Goal: Information Seeking & Learning: Learn about a topic

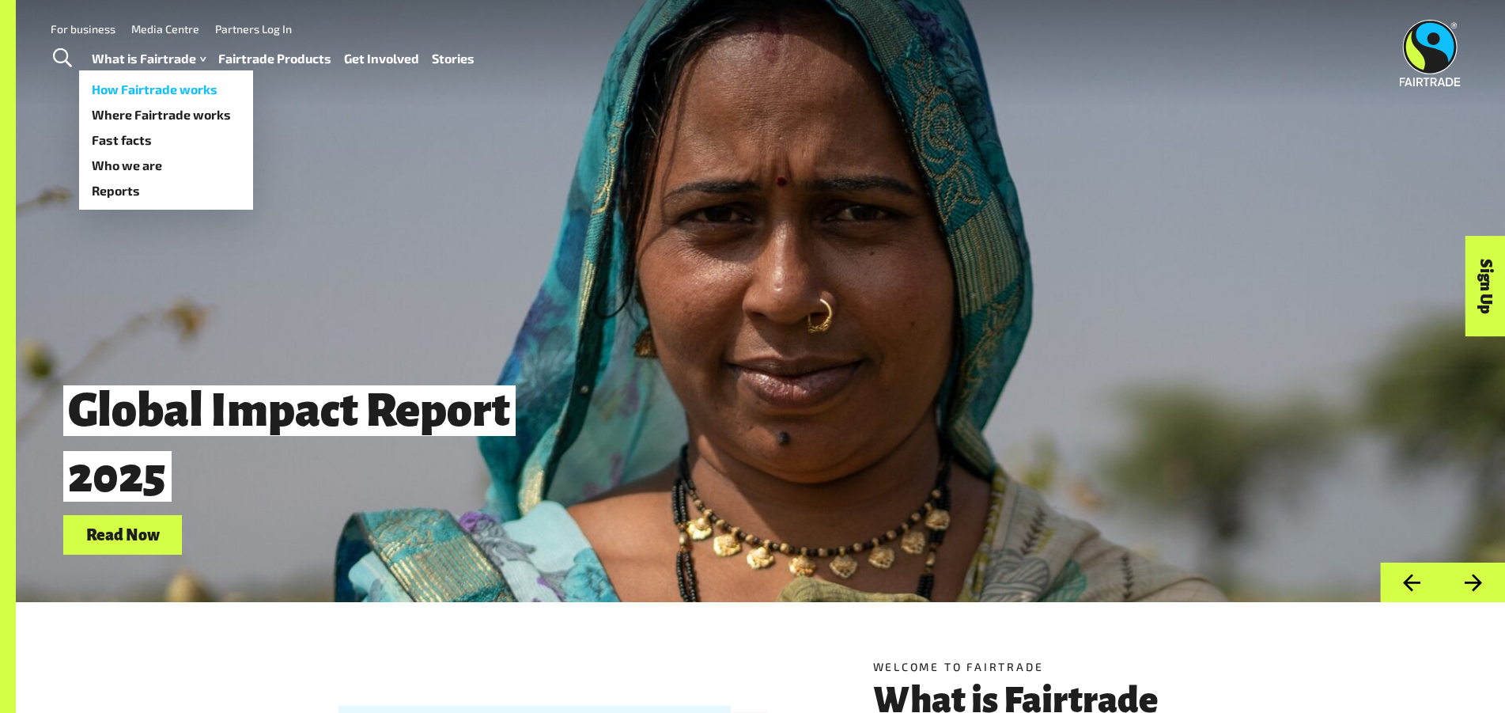
click at [200, 91] on link "How Fairtrade works" at bounding box center [166, 89] width 174 height 25
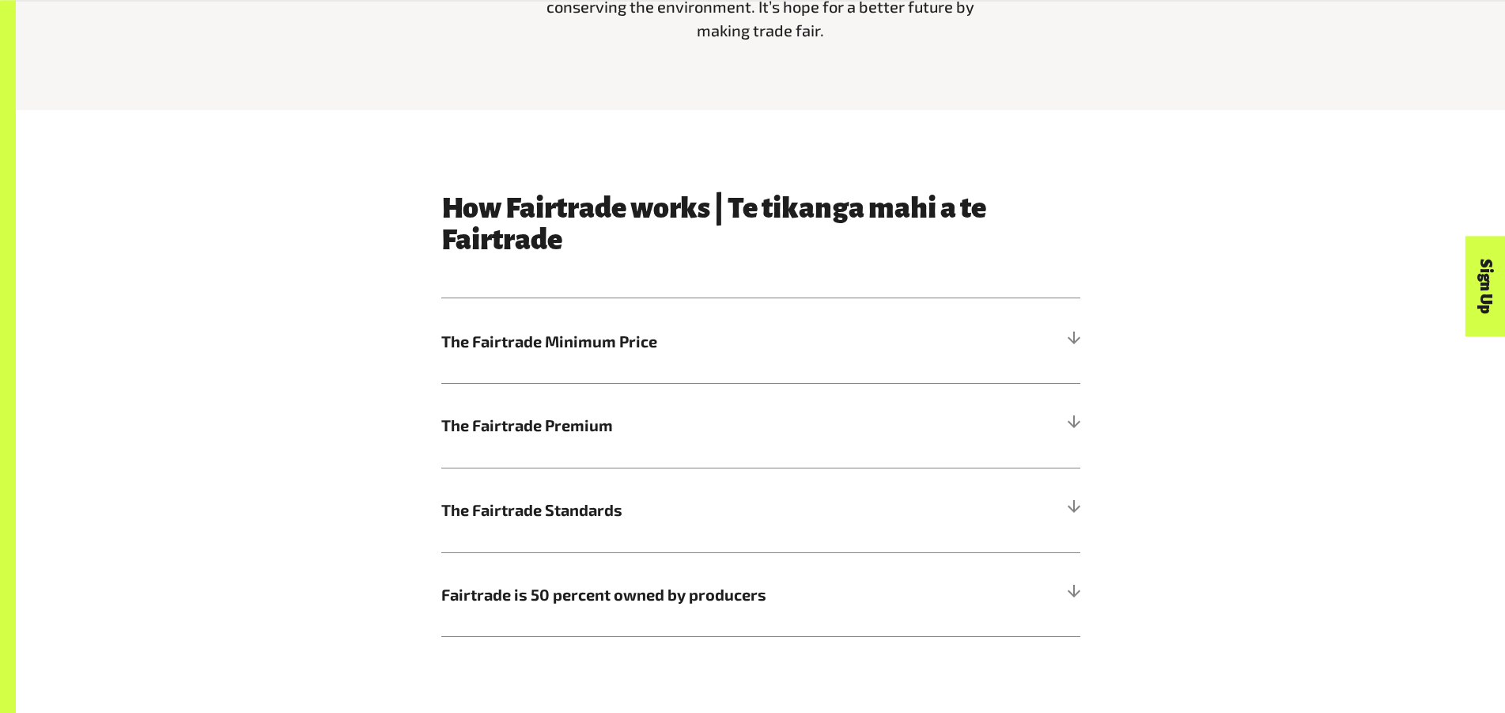
scroll to position [834, 0]
click at [1077, 340] on div at bounding box center [1073, 340] width 14 height 14
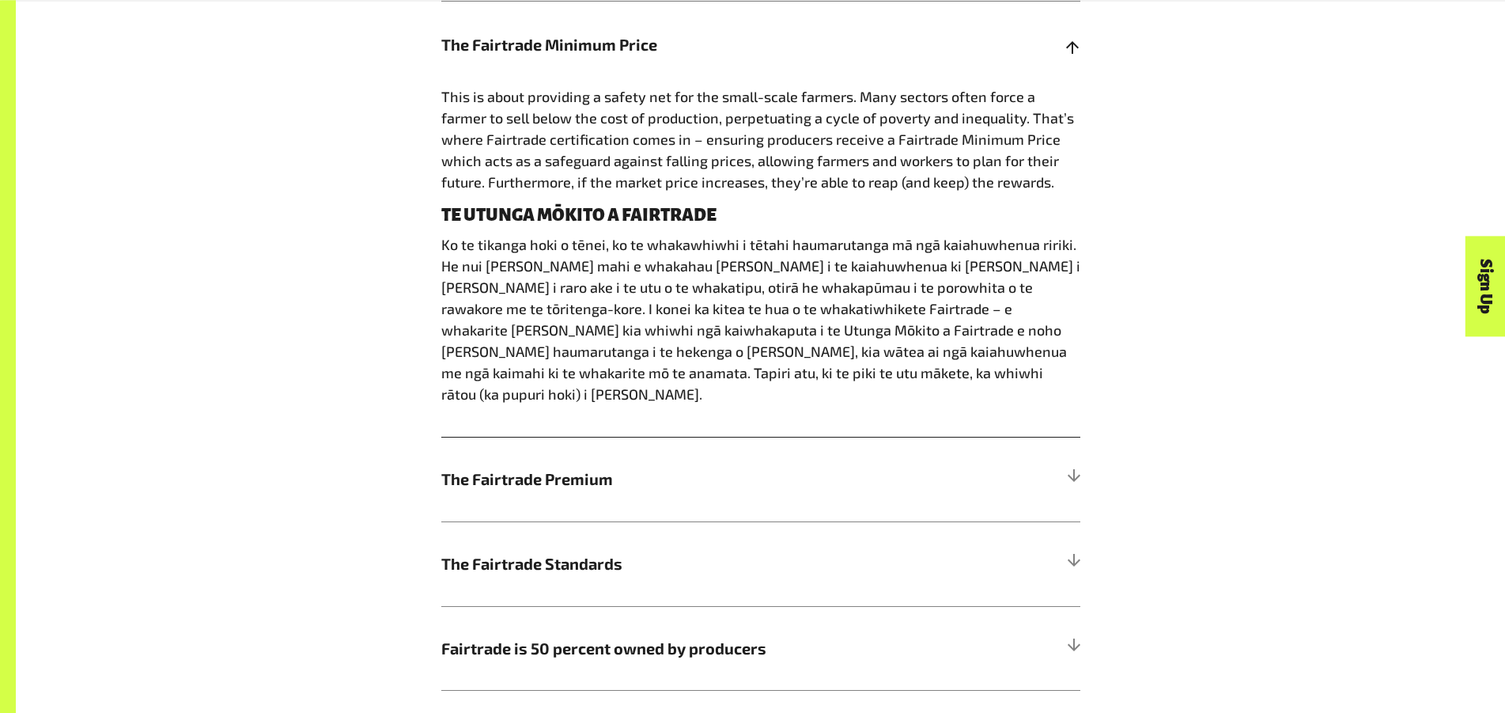
scroll to position [1130, 0]
click at [1076, 452] on h5 "The Fairtrade Premium" at bounding box center [760, 478] width 639 height 85
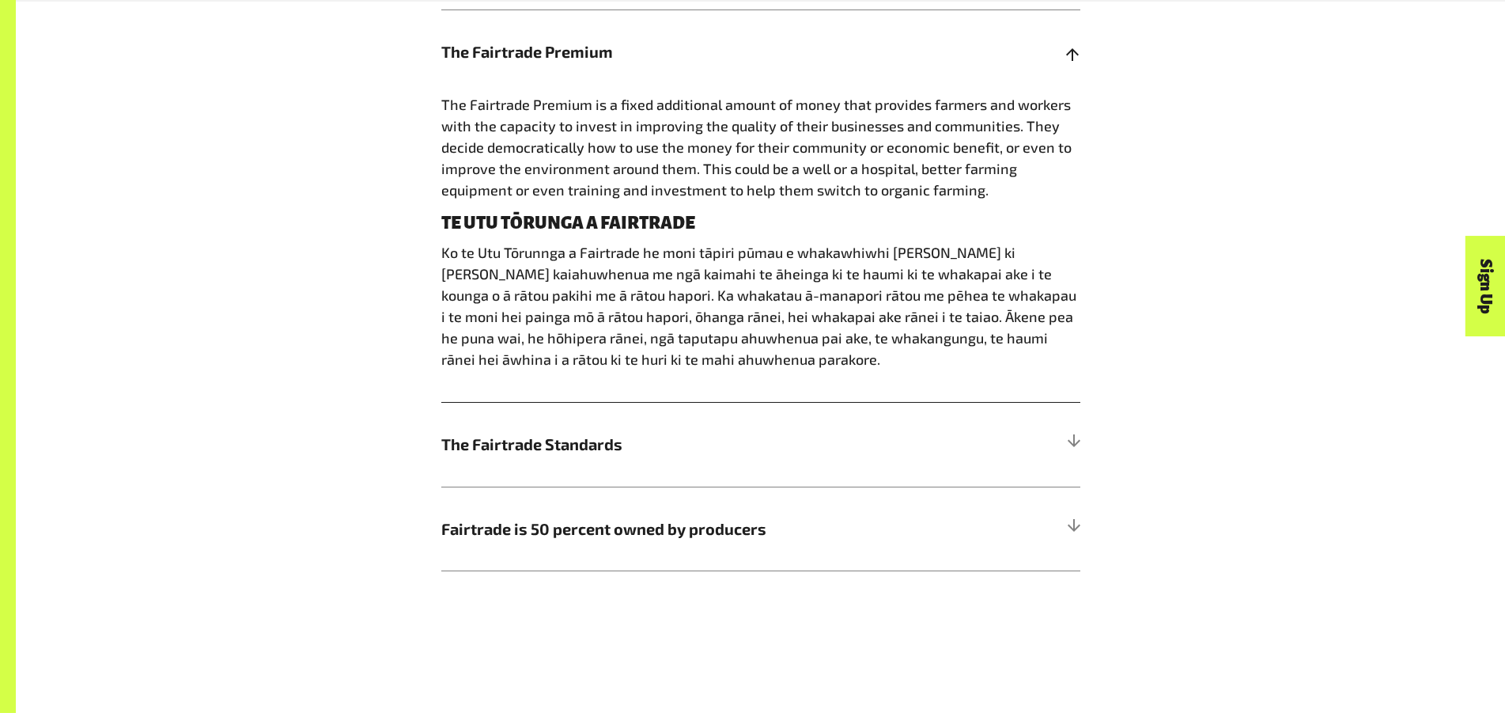
scroll to position [1248, 0]
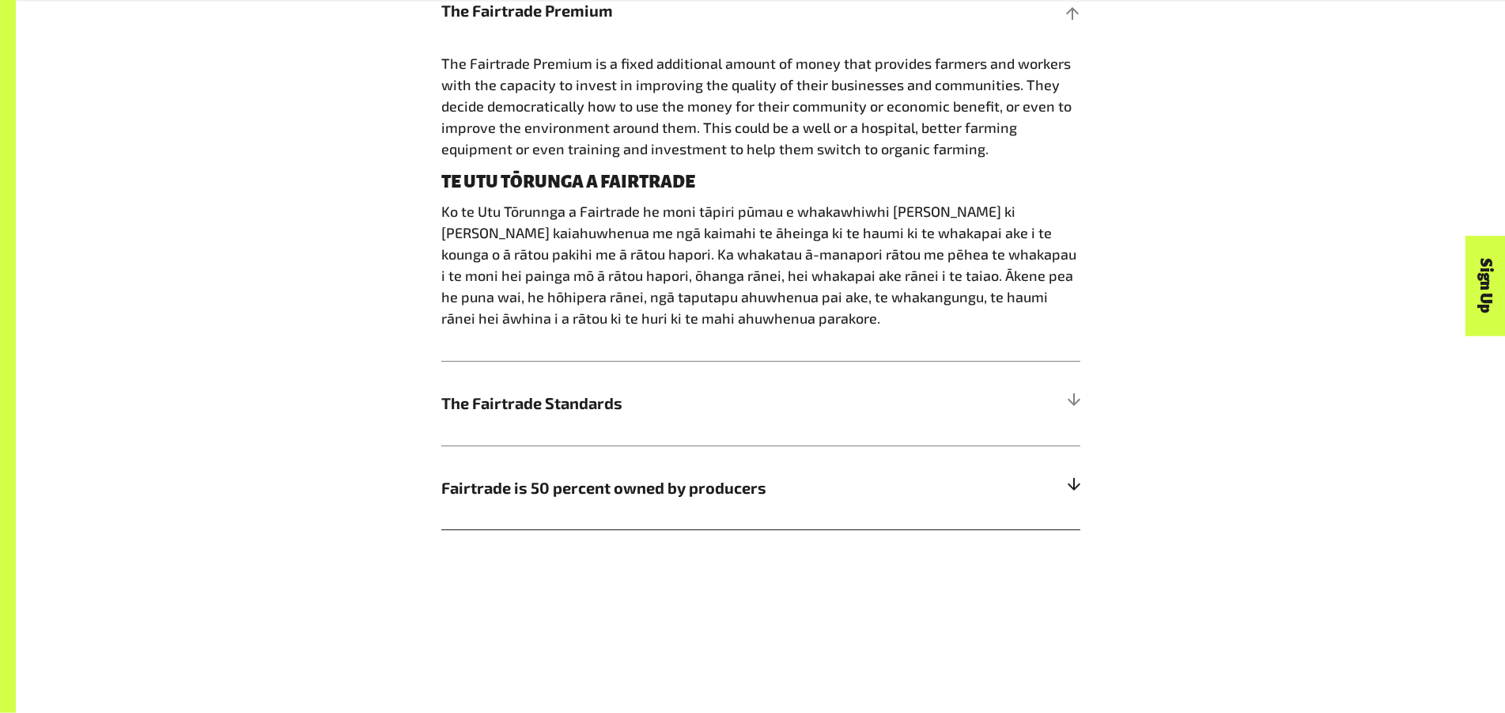
click at [1069, 494] on div at bounding box center [1073, 487] width 14 height 14
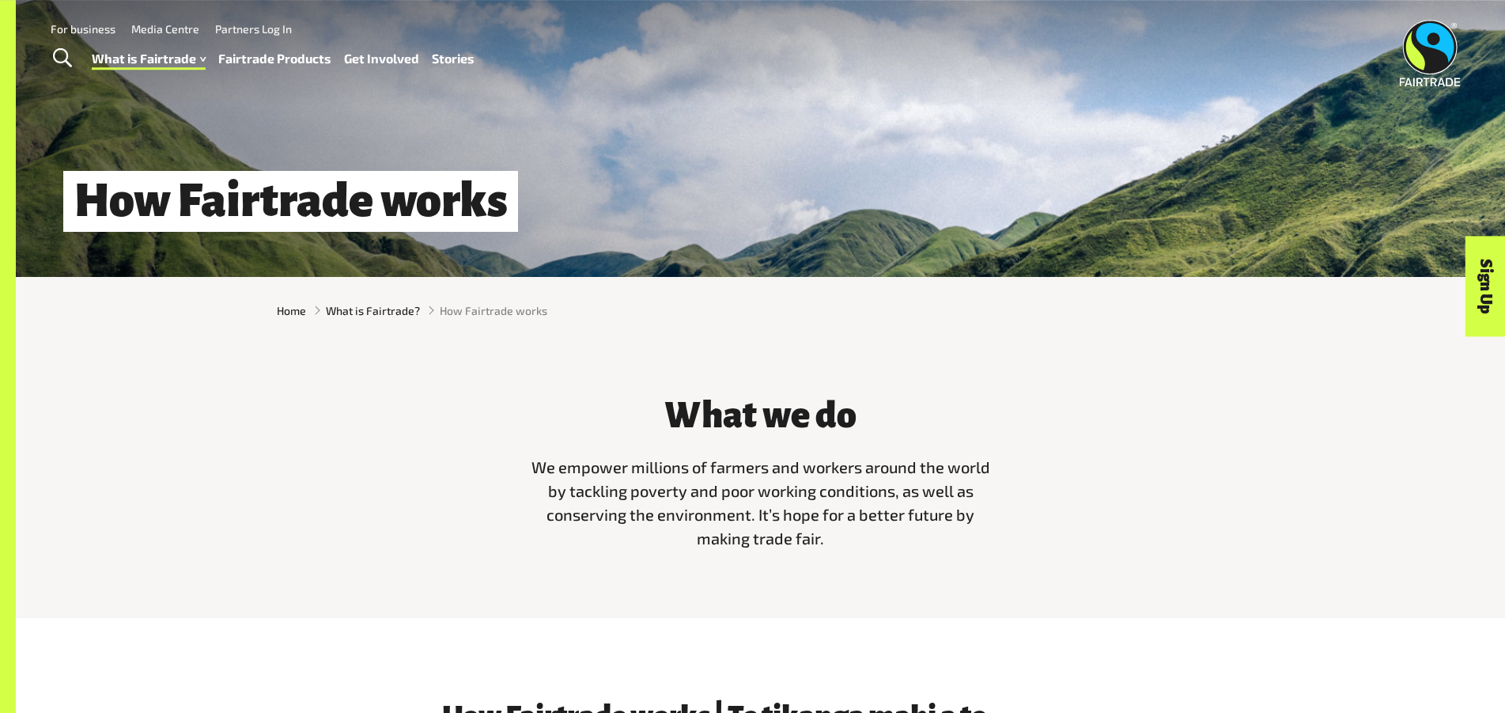
scroll to position [0, 0]
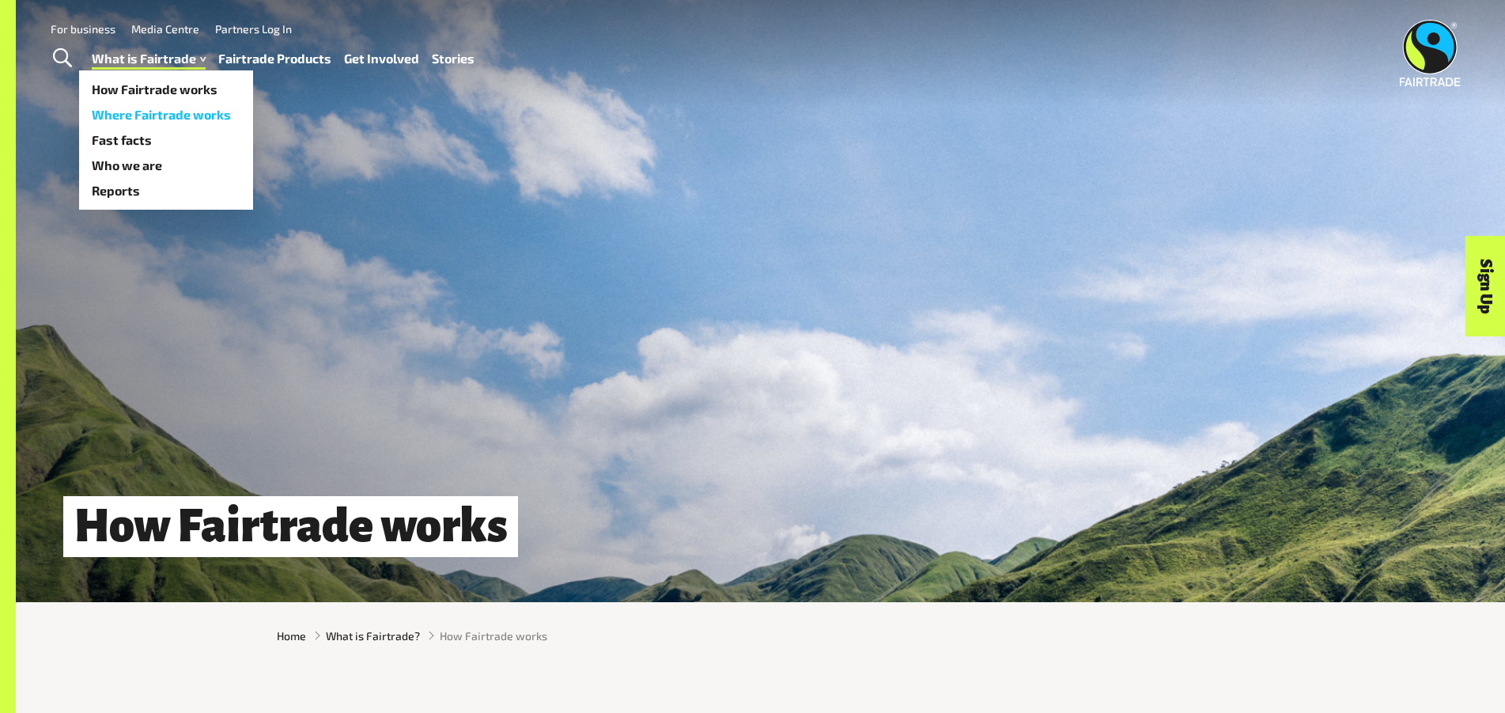
click at [189, 113] on link "Where Fairtrade works" at bounding box center [166, 114] width 174 height 25
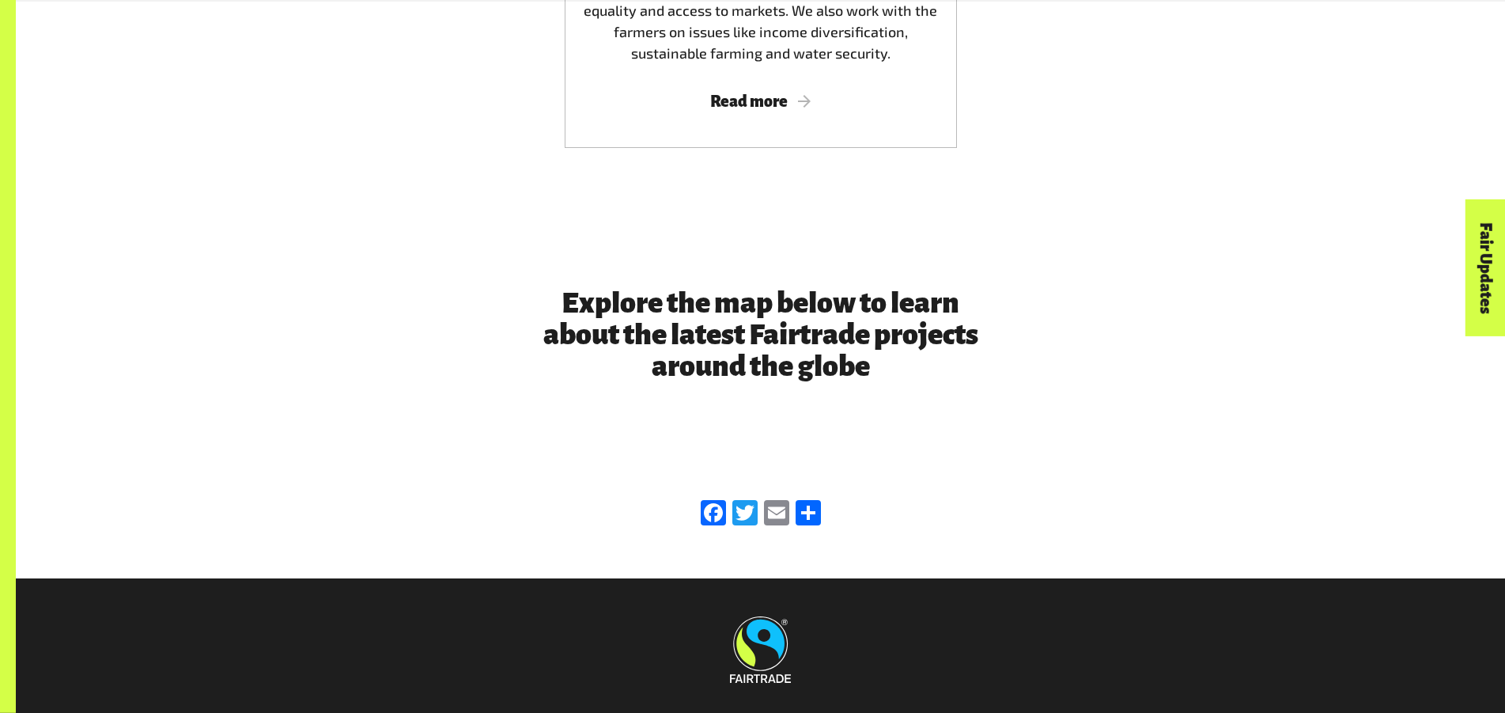
scroll to position [3655, 0]
